Goal: Complete application form

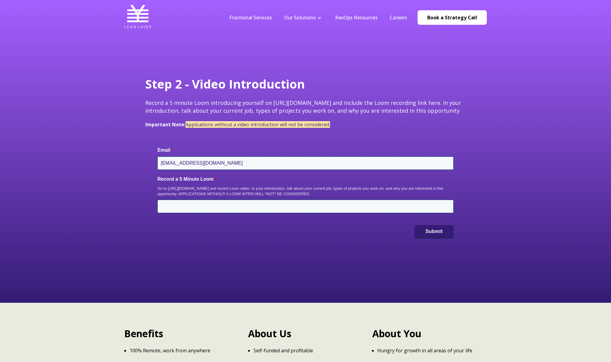
click at [47, 151] on div "Step 2 - Video Introduction Record a 5 minute Loom introducing yourself on [URL…" at bounding box center [305, 151] width 611 height 303
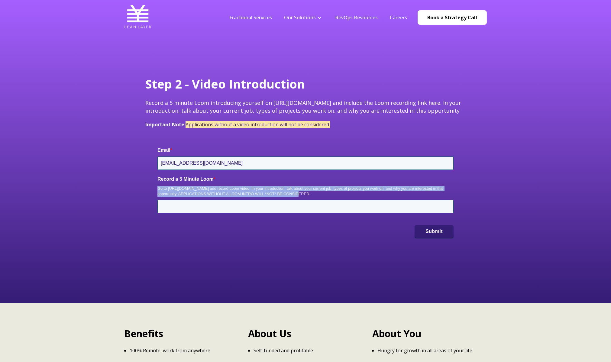
drag, startPoint x: 293, startPoint y: 192, endPoint x: 279, endPoint y: 181, distance: 17.4
click at [280, 181] on div "Record a 5 Minute Loom * Go to [URL][DOMAIN_NAME] and record Loom video. In you…" at bounding box center [305, 194] width 296 height 37
click at [279, 181] on label "Record a 5 Minute Loom *" at bounding box center [305, 179] width 296 height 7
click at [279, 200] on input "Record a 5 Minute Loom *" at bounding box center [305, 206] width 296 height 13
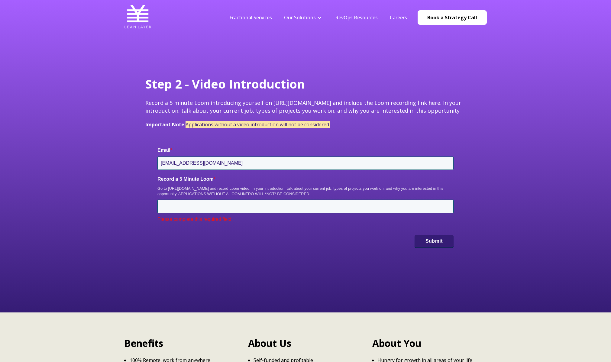
drag, startPoint x: 264, startPoint y: 179, endPoint x: 318, endPoint y: 202, distance: 58.7
click at [313, 203] on div "Record a 5 Minute Loom * Go to [URL][DOMAIN_NAME] and record Loom video. In you…" at bounding box center [305, 199] width 296 height 47
click at [319, 201] on input "Record a 5 Minute Loom *" at bounding box center [305, 206] width 296 height 13
drag, startPoint x: 325, startPoint y: 195, endPoint x: 285, endPoint y: 180, distance: 42.1
click at [286, 180] on div "Record a 5 Minute Loom * Go to [URL][DOMAIN_NAME] and record Loom video. In you…" at bounding box center [305, 199] width 296 height 47
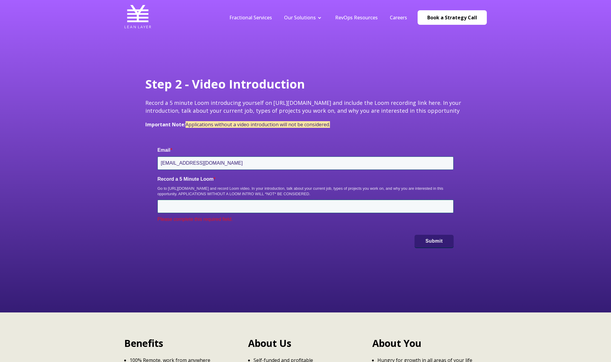
click at [285, 180] on label "Record a 5 Minute Loom *" at bounding box center [305, 179] width 296 height 7
click at [285, 200] on input "Record a 5 Minute Loom *" at bounding box center [305, 206] width 296 height 13
click at [173, 189] on div "Go to [URL][DOMAIN_NAME] and record Loom video. In your introduction, talk abou…" at bounding box center [305, 191] width 296 height 11
drag, startPoint x: 173, startPoint y: 189, endPoint x: 206, endPoint y: 189, distance: 33.9
click at [206, 189] on div "Go to [URL][DOMAIN_NAME] and record Loom video. In your introduction, talk abou…" at bounding box center [305, 191] width 296 height 11
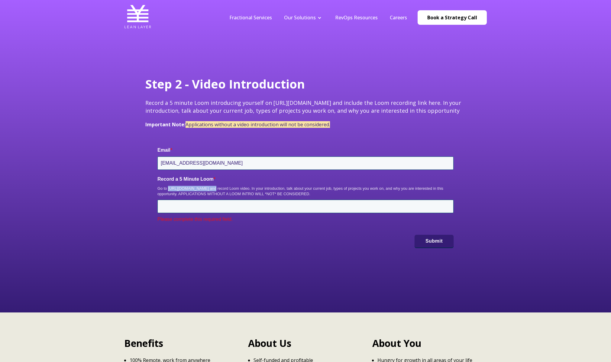
copy div "[URL][DOMAIN_NAME]"
drag, startPoint x: 332, startPoint y: 196, endPoint x: 330, endPoint y: 179, distance: 16.7
click at [330, 179] on div "Record a 5 Minute Loom * Go to [URL][DOMAIN_NAME] and record Loom video. In you…" at bounding box center [305, 199] width 296 height 47
click at [332, 182] on label "Record a 5 Minute Loom *" at bounding box center [305, 179] width 296 height 7
click at [332, 200] on input "Record a 5 Minute Loom *" at bounding box center [305, 206] width 296 height 13
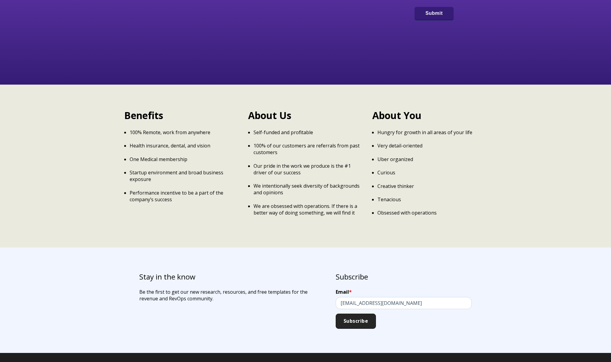
scroll to position [272, 0]
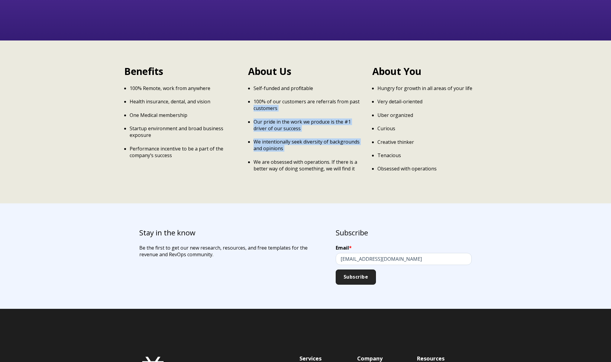
drag, startPoint x: 255, startPoint y: 109, endPoint x: 323, endPoint y: 167, distance: 89.5
click at [299, 154] on ul "Self-funded and profitable 100% of our customers are referrals from past custom…" at bounding box center [305, 128] width 115 height 87
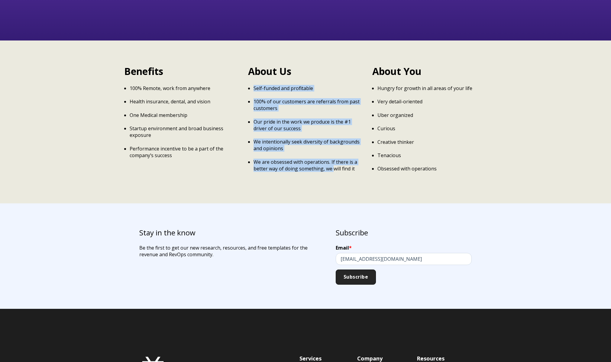
drag, startPoint x: 332, startPoint y: 174, endPoint x: 273, endPoint y: 81, distance: 110.4
click at [273, 81] on div "About Us Self-funded and profitable 100% of our customers are referrals from pa…" at bounding box center [305, 122] width 115 height 115
click at [274, 86] on p "Self-funded and profitable" at bounding box center [308, 88] width 109 height 7
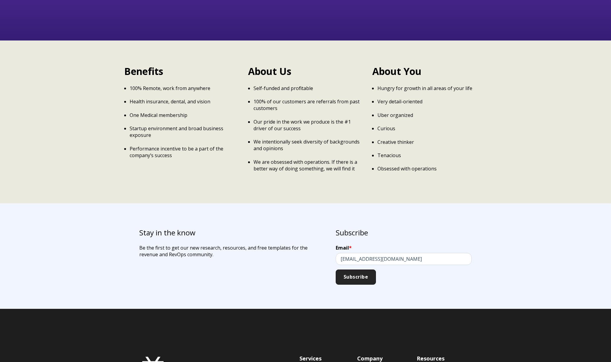
click at [76, 192] on div "Benefits 100% Remote, work from anywhere Health insurance, dental, and vision O…" at bounding box center [305, 122] width 611 height 163
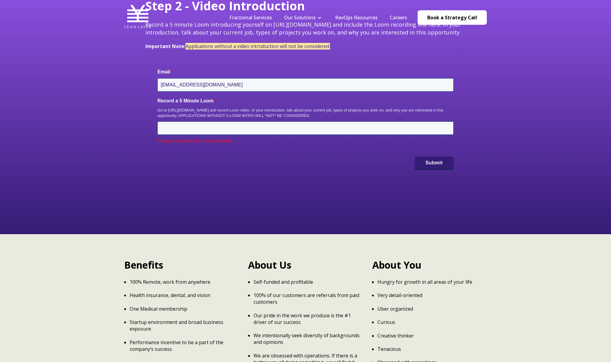
scroll to position [121, 0]
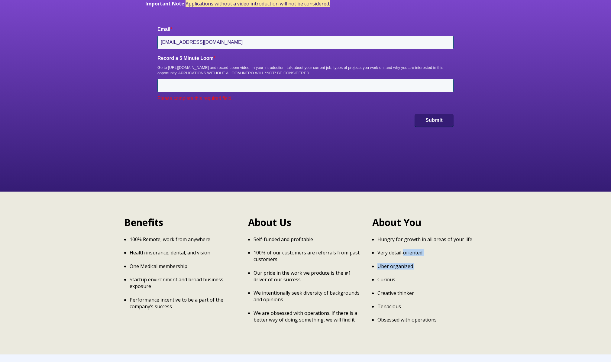
drag, startPoint x: 419, startPoint y: 276, endPoint x: 404, endPoint y: 255, distance: 25.5
click at [404, 255] on ul "Hungry for growth in all areas of your life Very detail-oriented Uber organized…" at bounding box center [429, 279] width 115 height 87
click at [417, 263] on p "Uber organized" at bounding box center [432, 266] width 109 height 7
click at [90, 243] on div "Benefits 100% Remote, work from anywhere Health insurance, dental, and vision O…" at bounding box center [305, 273] width 611 height 163
